Goal: Task Accomplishment & Management: Manage account settings

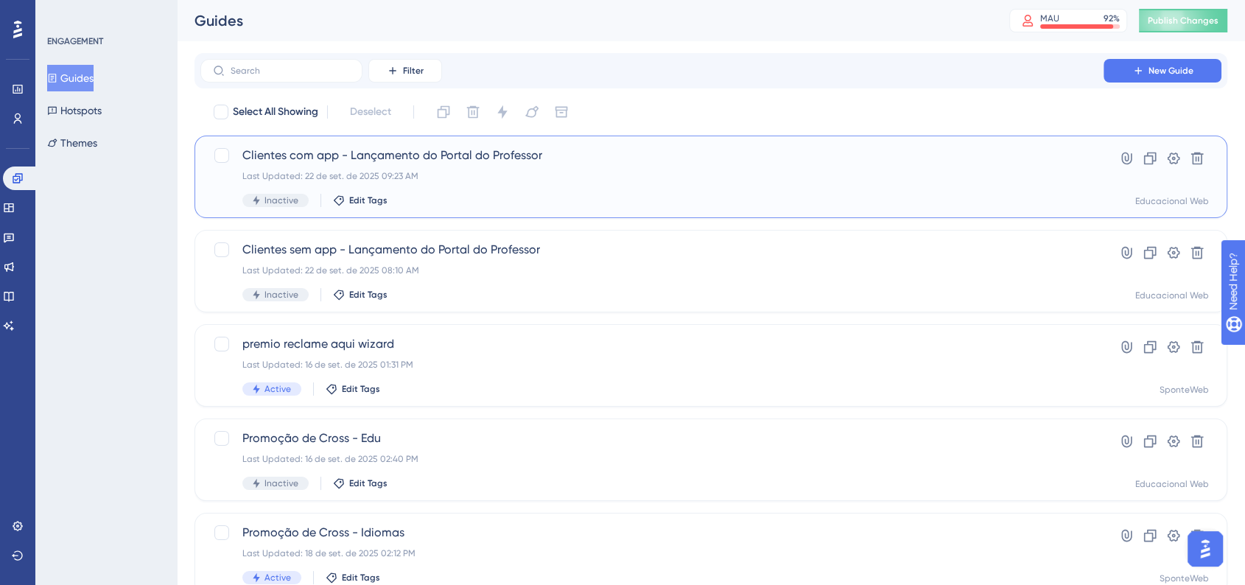
click at [423, 155] on span "Clientes com app - Lançamento do Portal do Professor" at bounding box center [651, 156] width 819 height 18
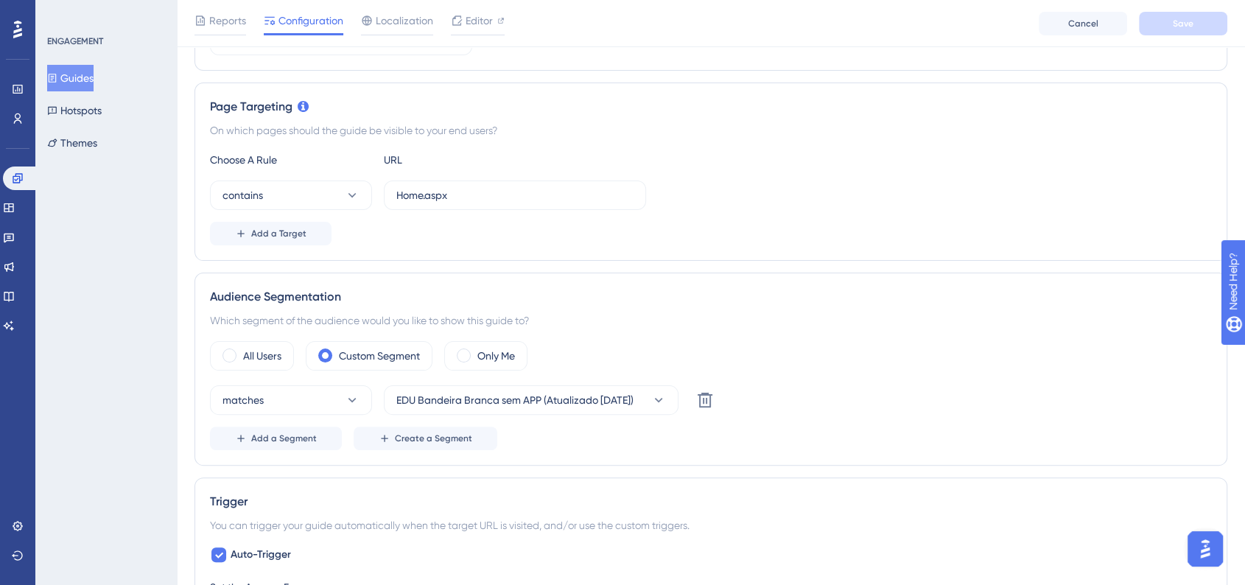
scroll to position [327, 0]
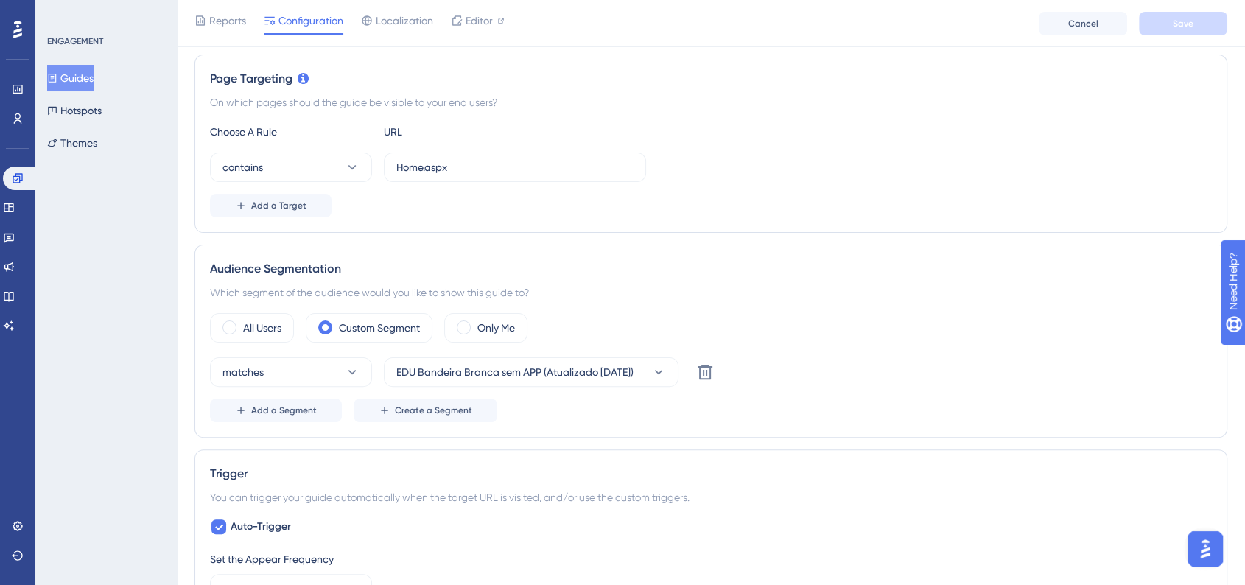
click at [93, 74] on button "Guides" at bounding box center [70, 78] width 46 height 27
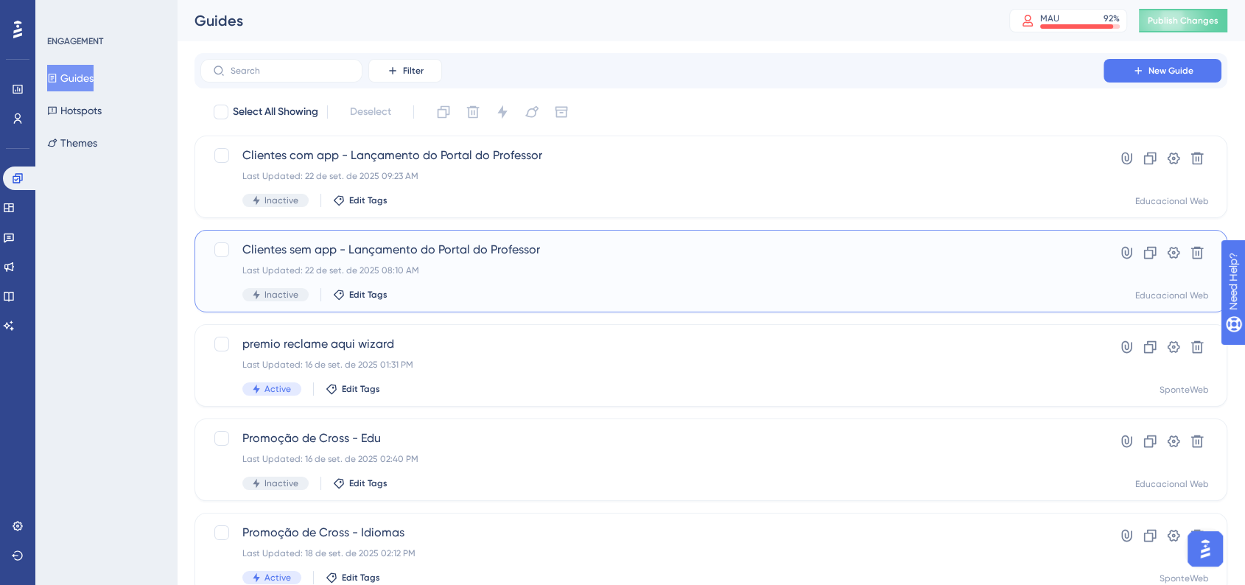
click at [494, 284] on div "Clientes sem app - Lançamento do Portal do Professor Last Updated: 22 de set. d…" at bounding box center [651, 271] width 819 height 60
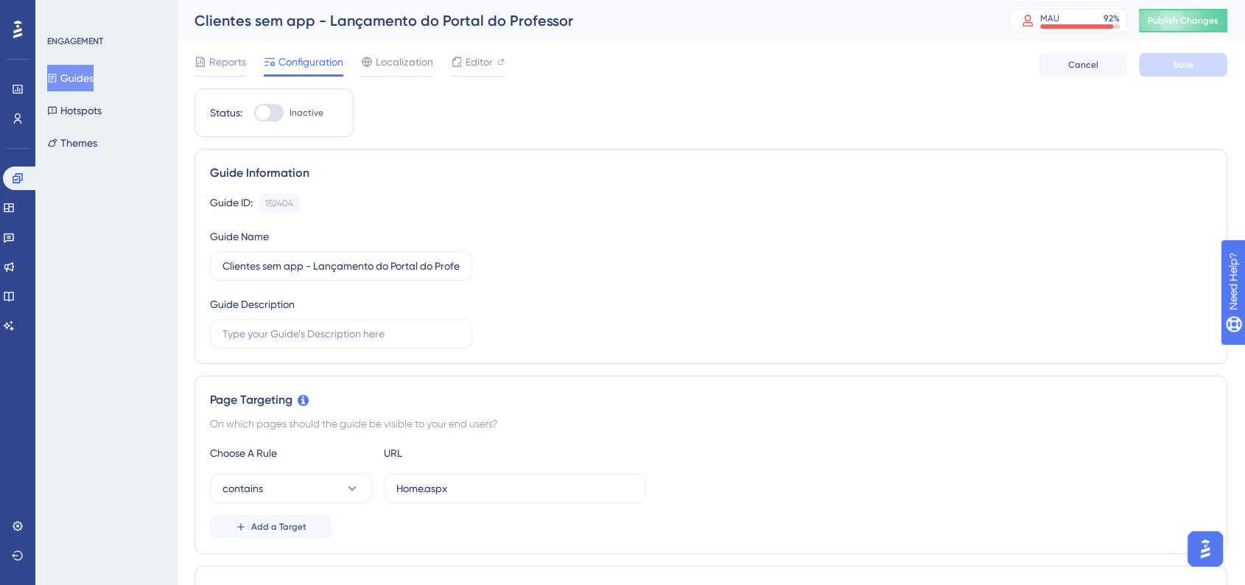
click at [265, 120] on div at bounding box center [268, 113] width 29 height 18
click at [254, 113] on input "Inactive" at bounding box center [253, 113] width 1 height 1
checkbox input "true"
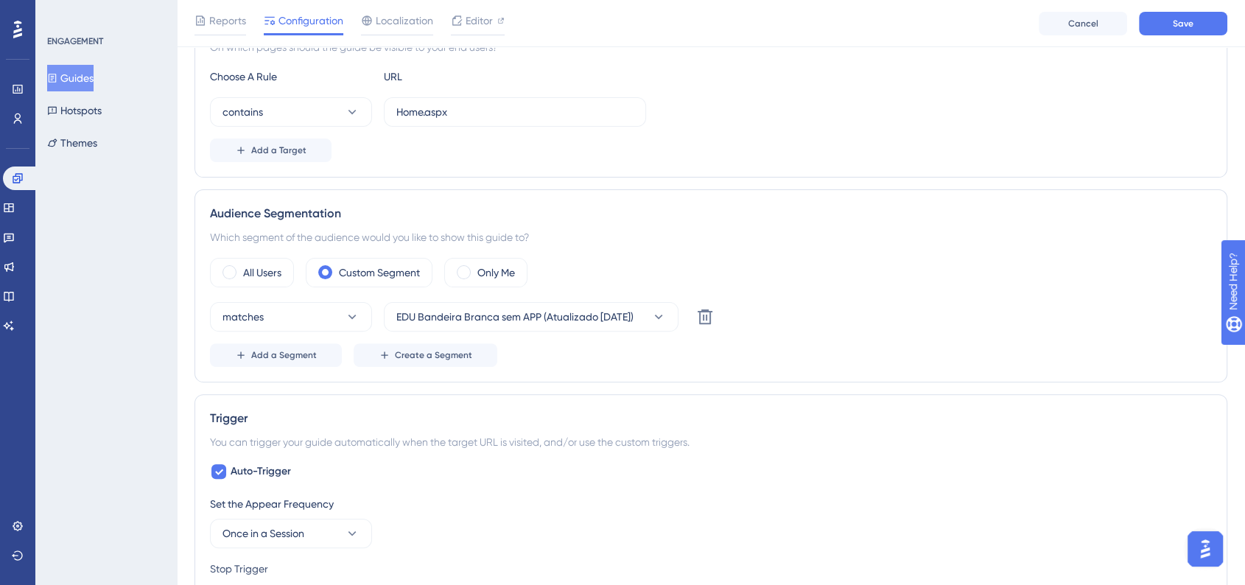
scroll to position [409, 0]
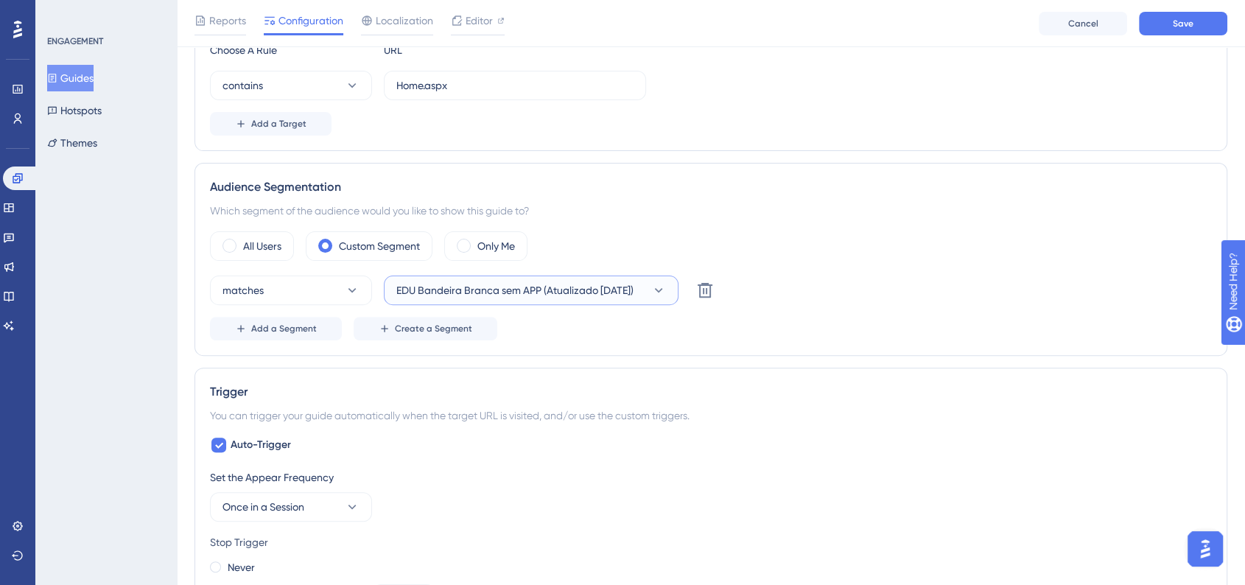
click at [586, 292] on span "EDU Bandeira Branca sem APP (Atualizado 16/09/2025)" at bounding box center [514, 290] width 237 height 18
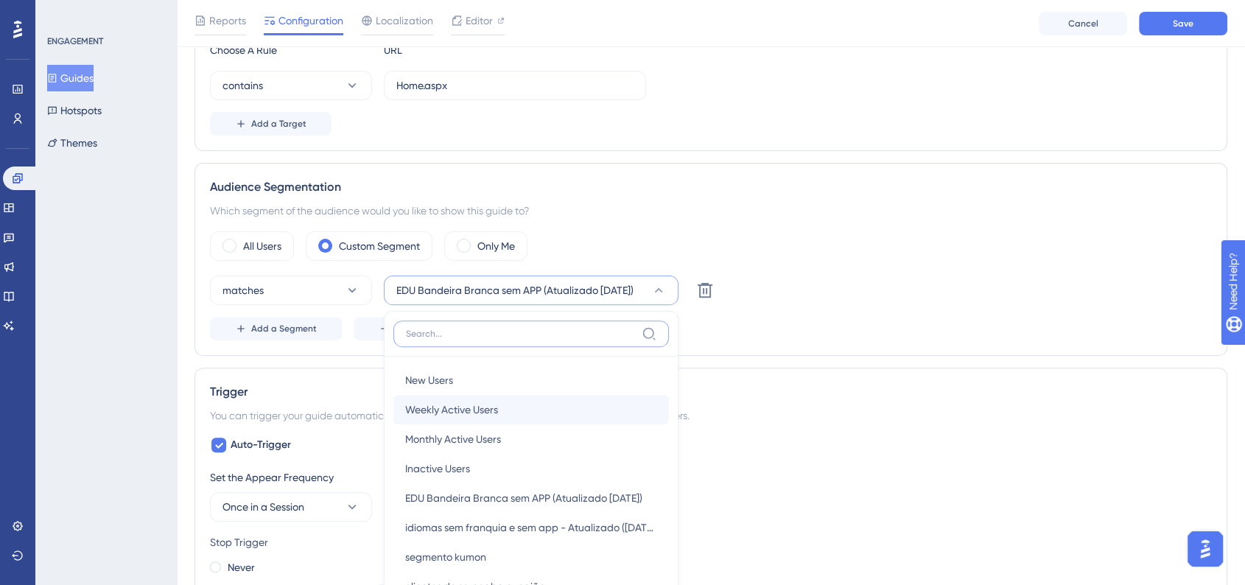
scroll to position [511, 0]
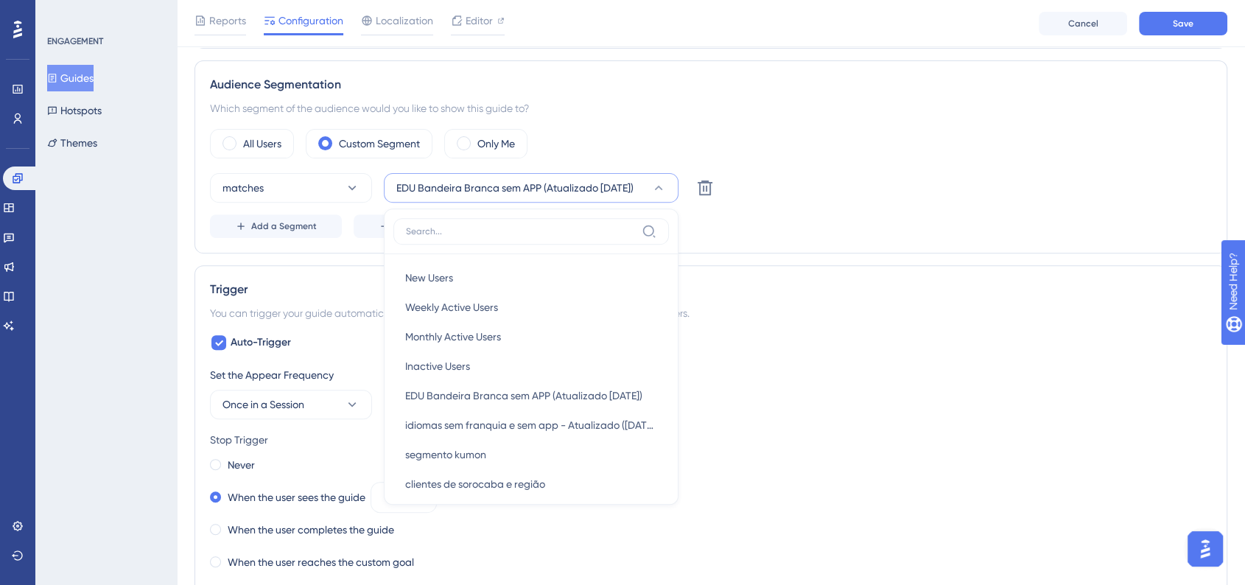
click at [833, 196] on div "matches EDU Bandeira Branca sem APP (Atualizado 16/09/2025) New Users New Users…" at bounding box center [711, 187] width 1002 height 29
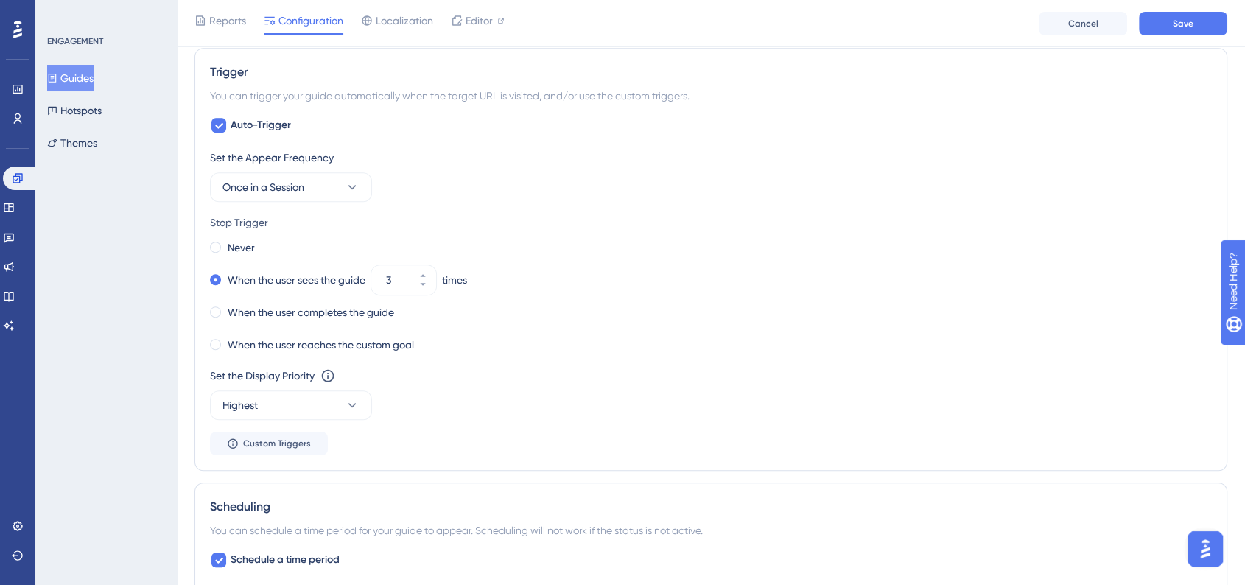
scroll to position [757, 0]
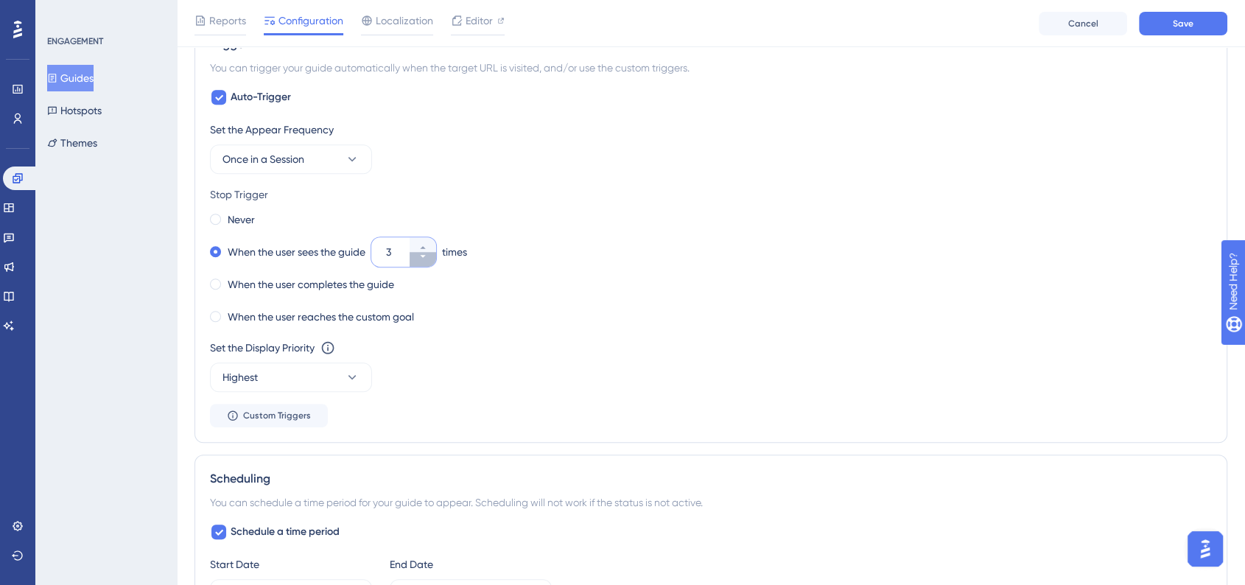
click at [421, 261] on button "3" at bounding box center [423, 259] width 27 height 15
type input "2"
click at [616, 231] on div "Never When the user sees the guide 2 times When the user completes the guide Wh…" at bounding box center [711, 268] width 1002 height 118
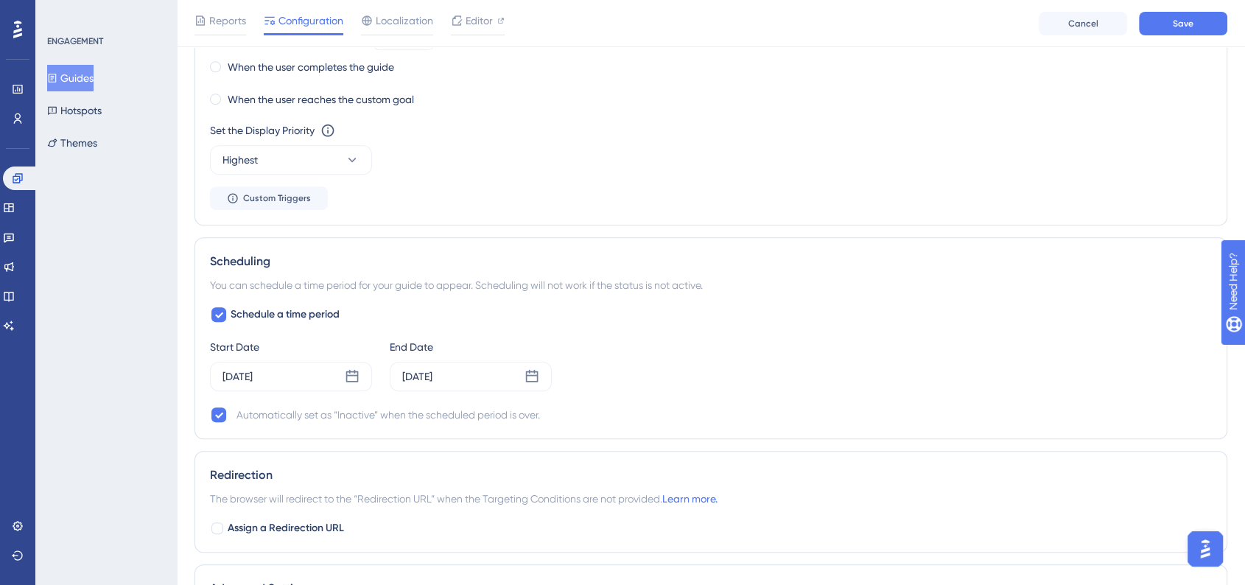
scroll to position [1002, 0]
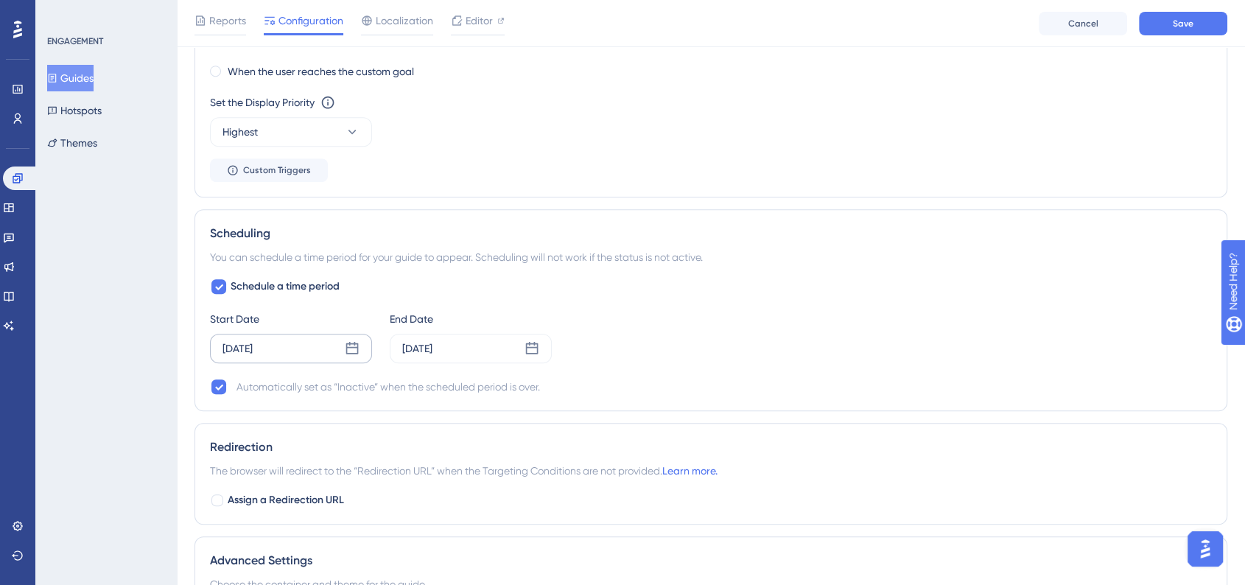
click at [351, 345] on icon at bounding box center [352, 348] width 13 height 13
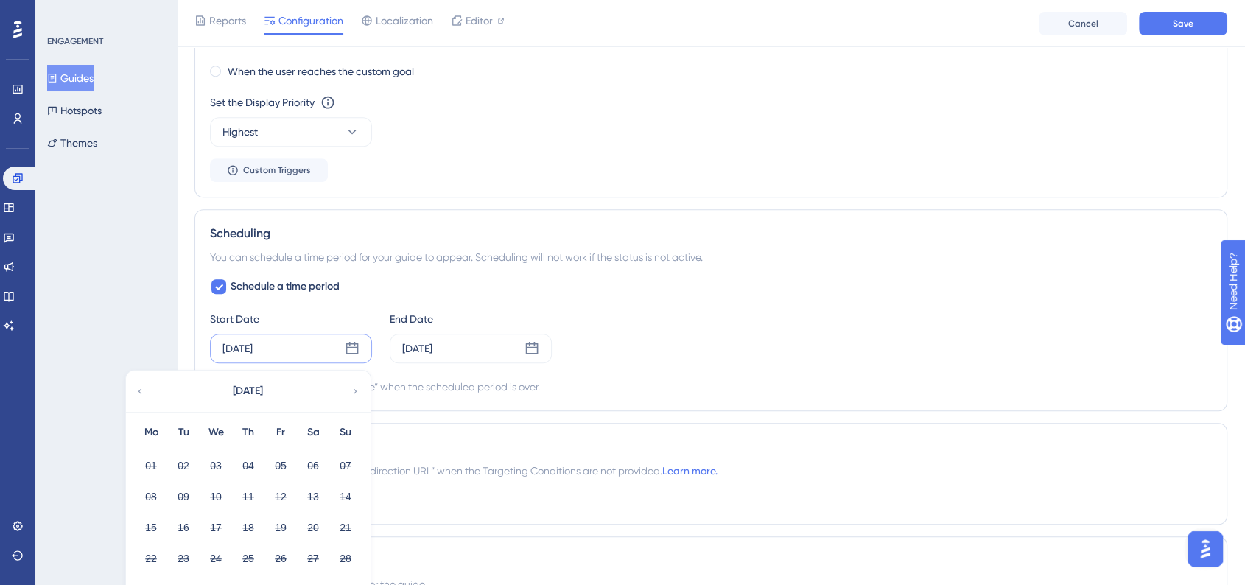
scroll to position [1166, 0]
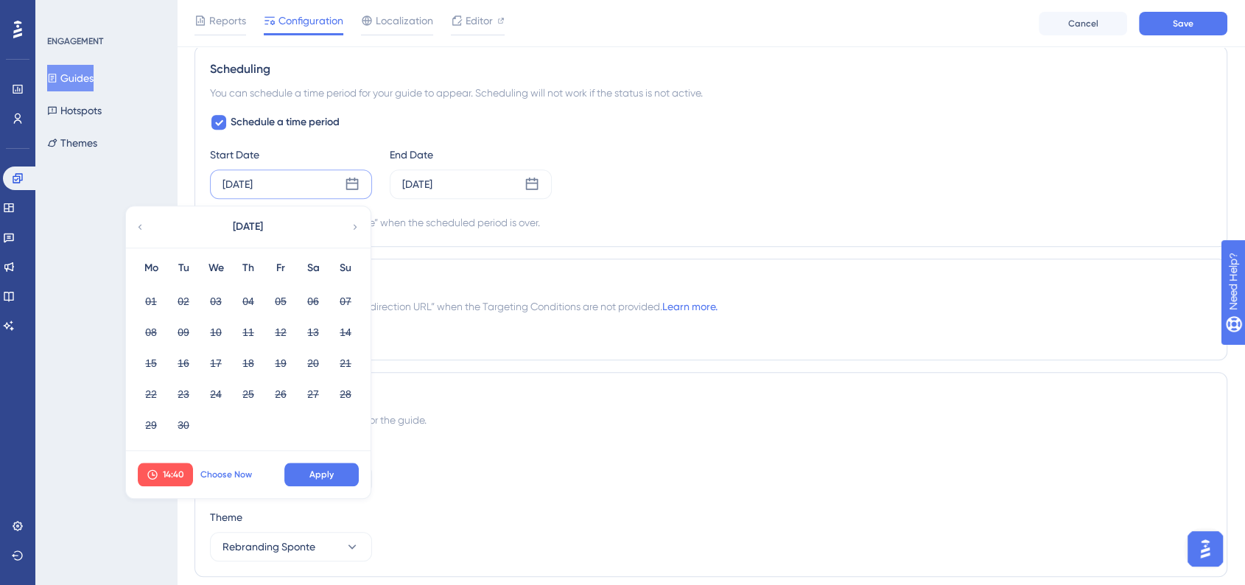
click at [220, 480] on button "Choose Now" at bounding box center [226, 475] width 66 height 24
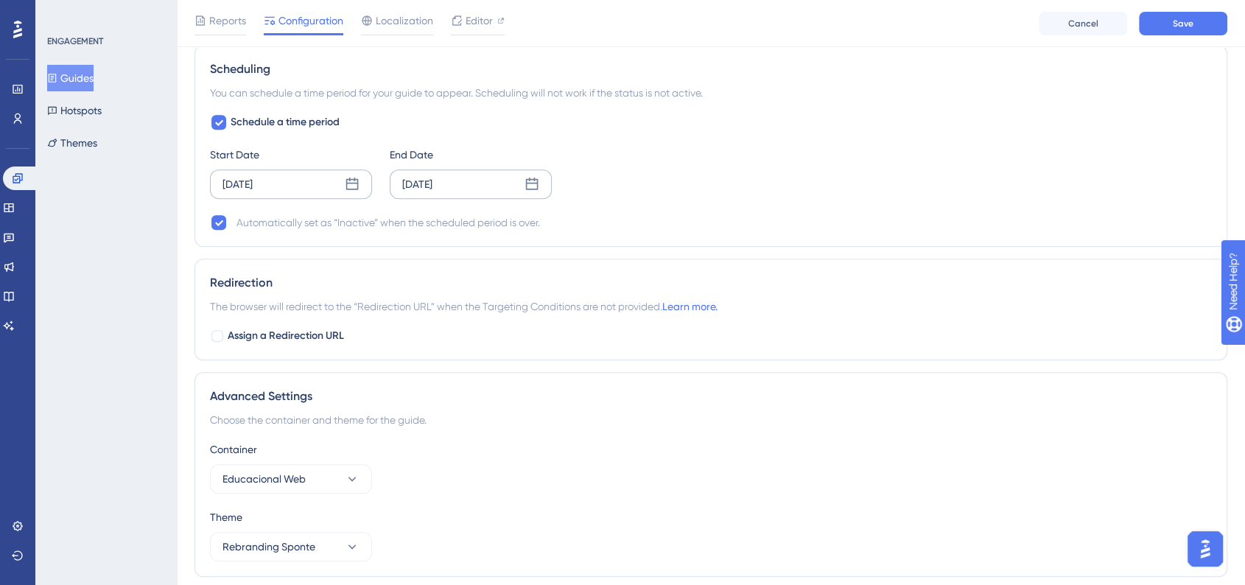
click at [528, 181] on icon at bounding box center [532, 184] width 13 height 13
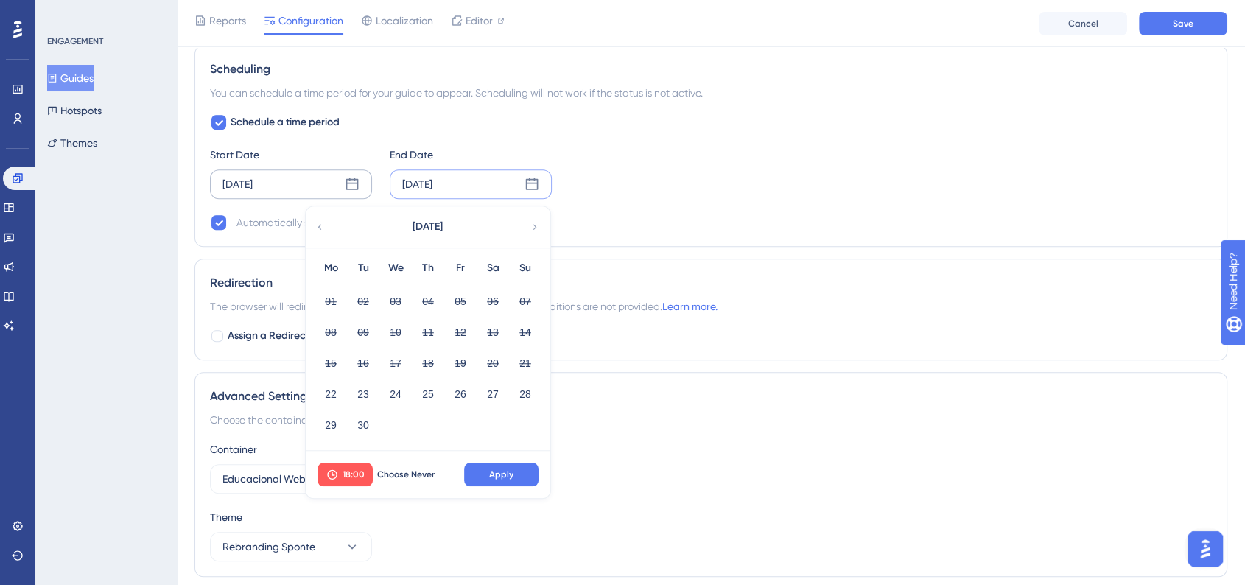
click at [529, 225] on div "September 2025" at bounding box center [427, 226] width 243 height 41
click at [534, 224] on icon at bounding box center [535, 226] width 4 height 5
click at [424, 302] on button "02" at bounding box center [428, 301] width 25 height 25
click at [518, 464] on button "Apply" at bounding box center [501, 475] width 74 height 24
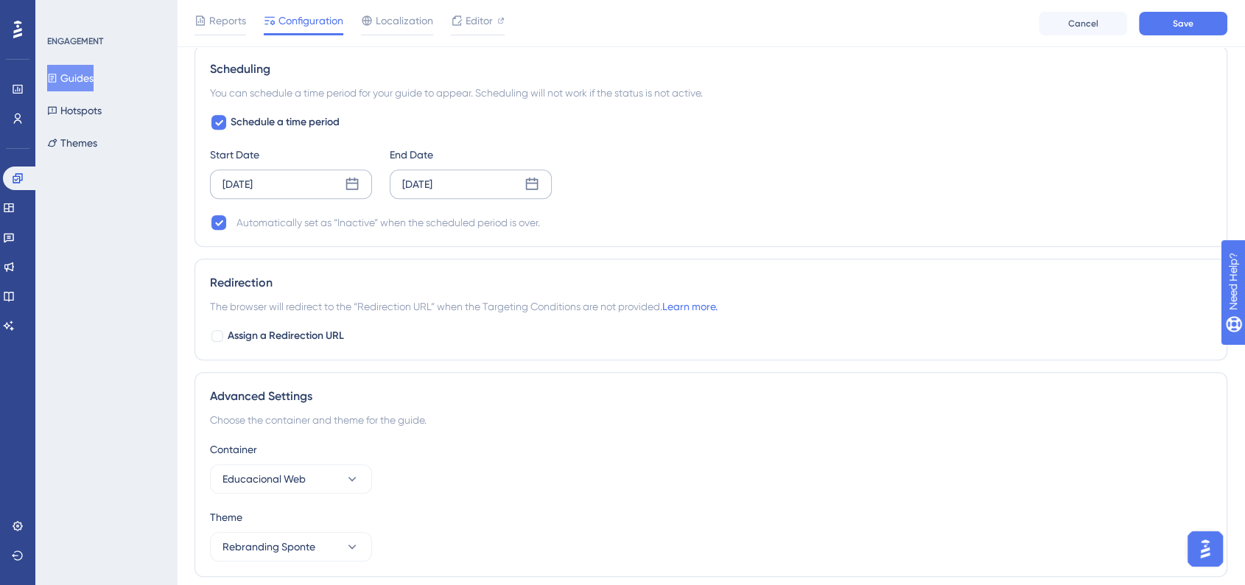
click at [726, 220] on div "Automatically set as “Inactive” when the scheduled period is over." at bounding box center [711, 223] width 1002 height 18
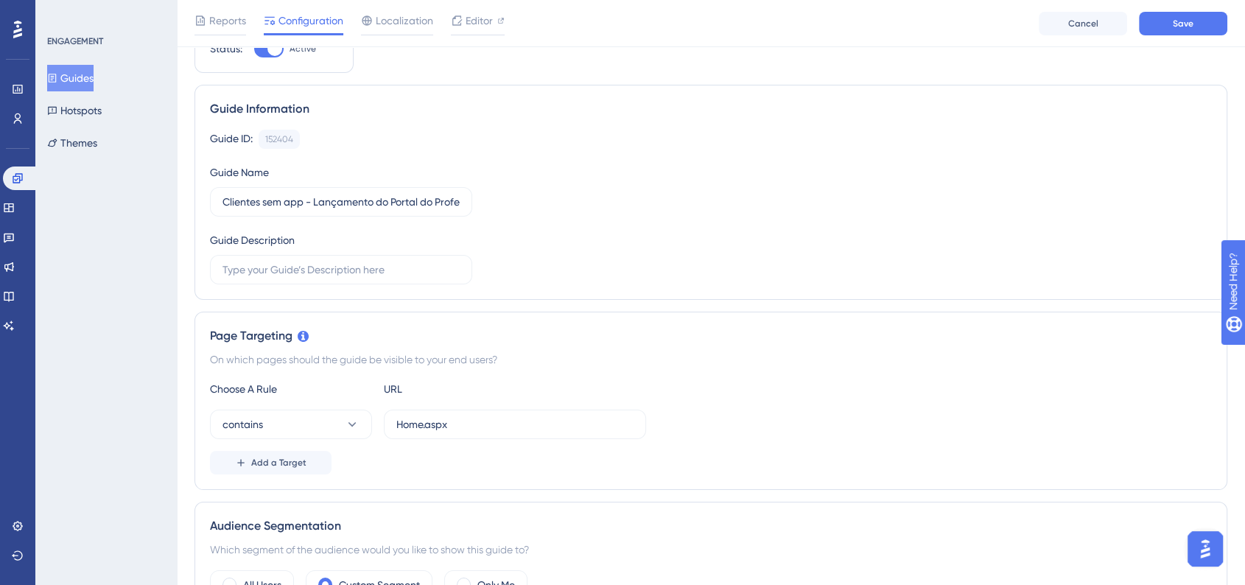
scroll to position [0, 0]
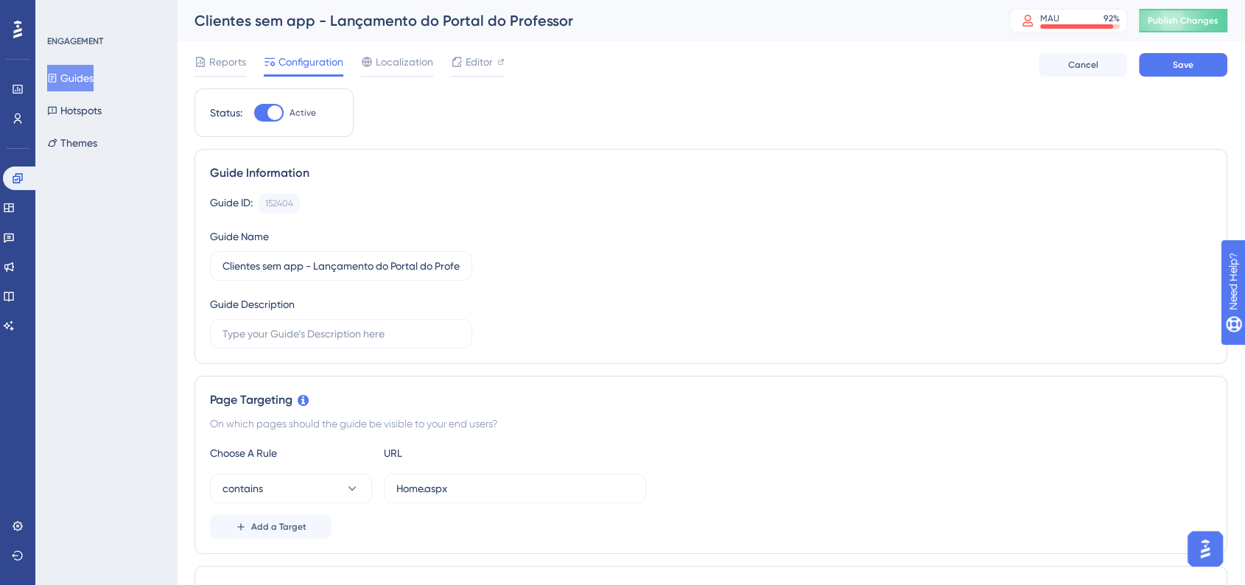
click at [1170, 80] on div "Reports Configuration Localization Editor Cancel Save" at bounding box center [711, 64] width 1033 height 47
click at [1173, 71] on button "Save" at bounding box center [1183, 65] width 88 height 24
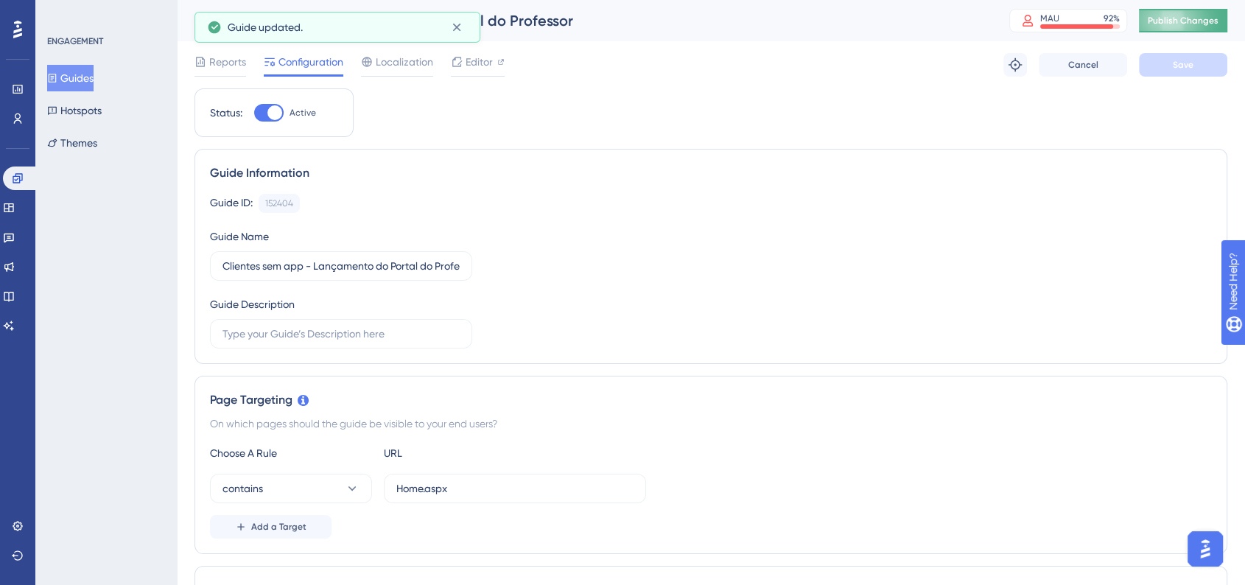
click at [1200, 18] on span "Publish Changes" at bounding box center [1183, 21] width 71 height 12
click at [85, 79] on button "Guides" at bounding box center [70, 78] width 46 height 27
